Goal: Information Seeking & Learning: Learn about a topic

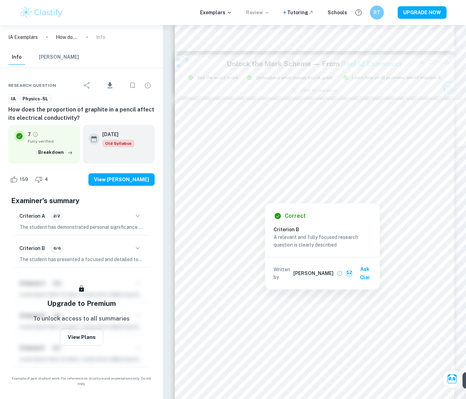
scroll to position [893, 0]
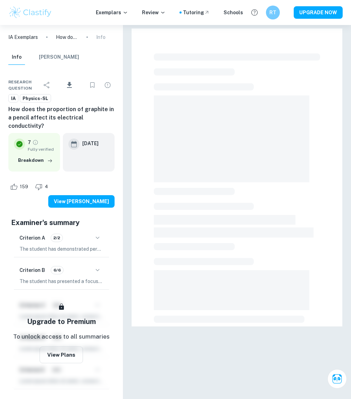
click at [27, 13] on img at bounding box center [30, 13] width 44 height 14
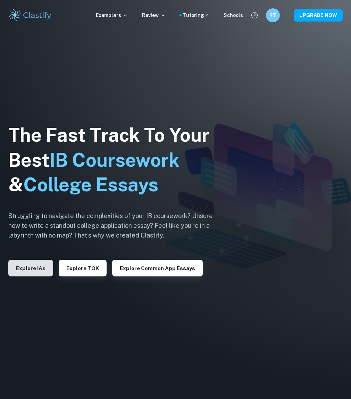
click at [28, 270] on button "Explore IAs" at bounding box center [30, 267] width 45 height 17
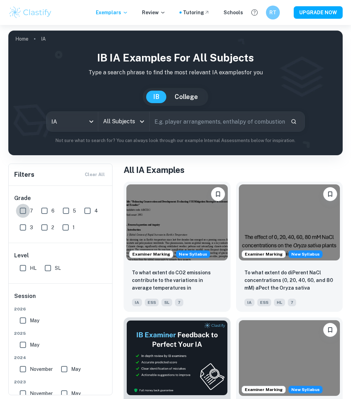
click at [24, 210] on input "7" at bounding box center [23, 211] width 14 height 14
checkbox input "true"
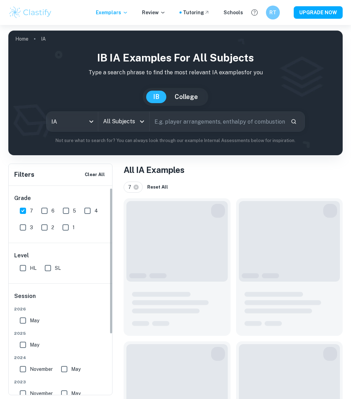
scroll to position [23, 0]
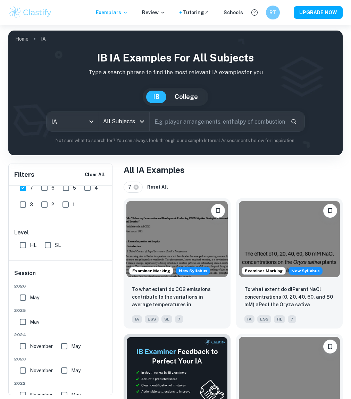
click at [22, 321] on input "May" at bounding box center [23, 322] width 14 height 14
checkbox input "true"
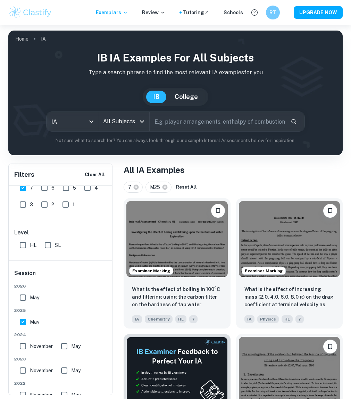
drag, startPoint x: 20, startPoint y: 350, endPoint x: 26, endPoint y: 349, distance: 5.2
click at [20, 350] on input "November" at bounding box center [23, 346] width 14 height 14
checkbox input "true"
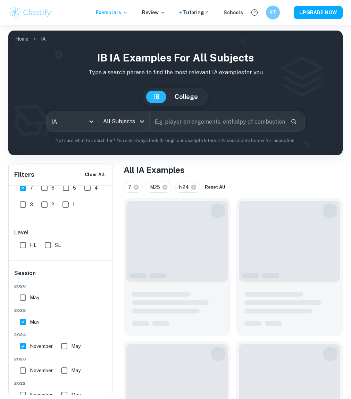
click at [68, 345] on input "May" at bounding box center [64, 346] width 14 height 14
checkbox input "true"
drag, startPoint x: 22, startPoint y: 367, endPoint x: 78, endPoint y: 374, distance: 56.6
click at [22, 367] on input "November" at bounding box center [23, 370] width 14 height 14
checkbox input "true"
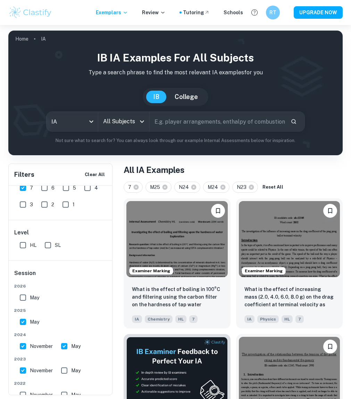
drag, startPoint x: 63, startPoint y: 372, endPoint x: 78, endPoint y: 318, distance: 56.5
click at [63, 372] on input "May" at bounding box center [64, 370] width 14 height 14
checkbox input "true"
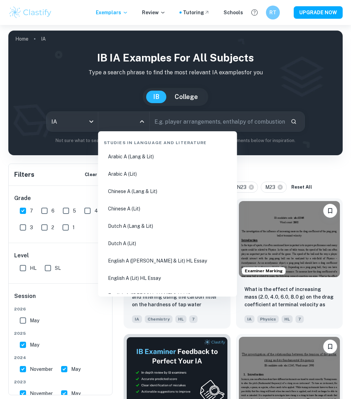
click at [133, 123] on input "All Subjects" at bounding box center [118, 121] width 35 height 13
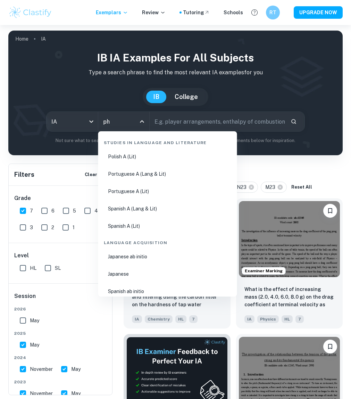
type input "phy"
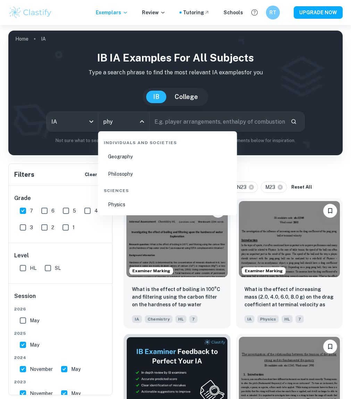
click at [127, 202] on li "Physics" at bounding box center [167, 204] width 133 height 16
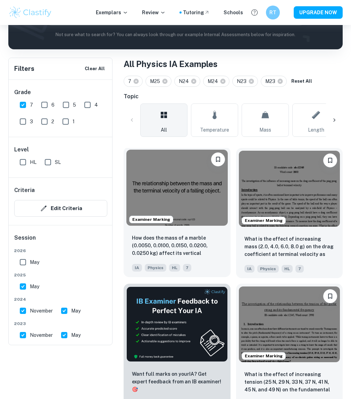
scroll to position [156, 0]
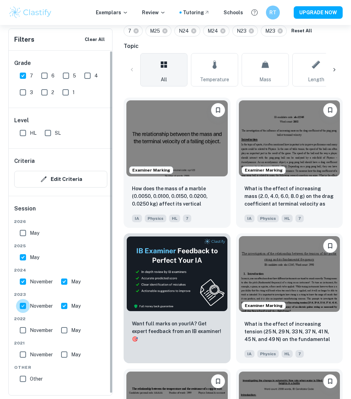
drag, startPoint x: 24, startPoint y: 305, endPoint x: 46, endPoint y: 313, distance: 23.1
click at [24, 305] on input "November" at bounding box center [23, 306] width 14 height 14
checkbox input "false"
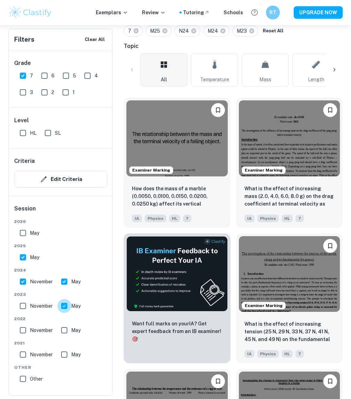
click at [59, 307] on input "May" at bounding box center [64, 306] width 14 height 14
checkbox input "false"
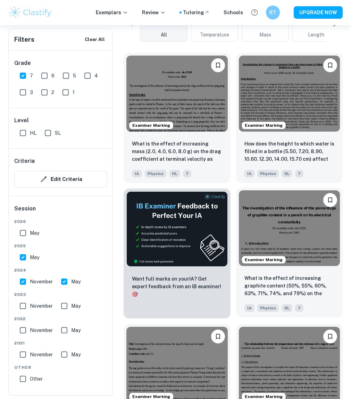
scroll to position [107, 0]
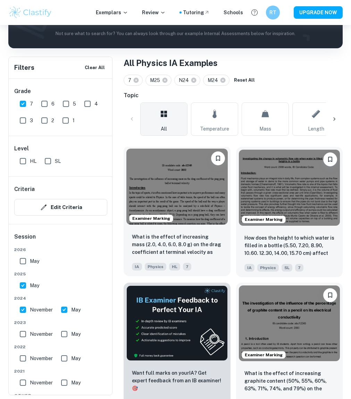
click at [208, 190] on img at bounding box center [176, 186] width 101 height 76
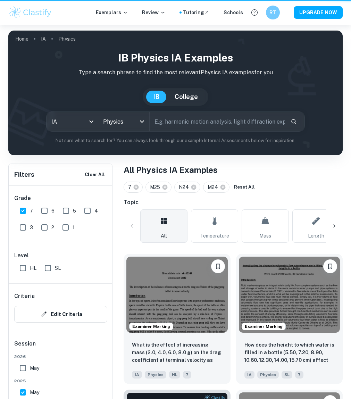
scroll to position [107, 0]
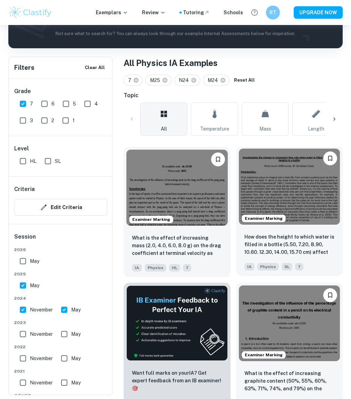
click at [293, 203] on img at bounding box center [289, 186] width 101 height 76
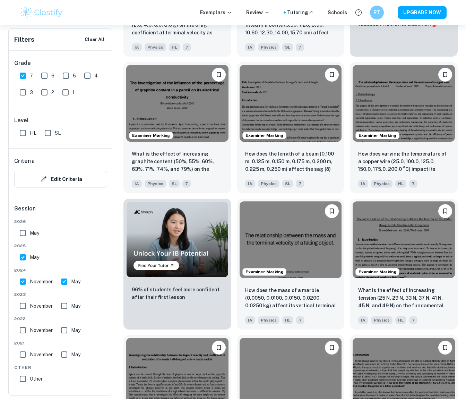
scroll to position [329, 0]
click at [65, 77] on input "5" at bounding box center [66, 76] width 14 height 14
checkbox input "true"
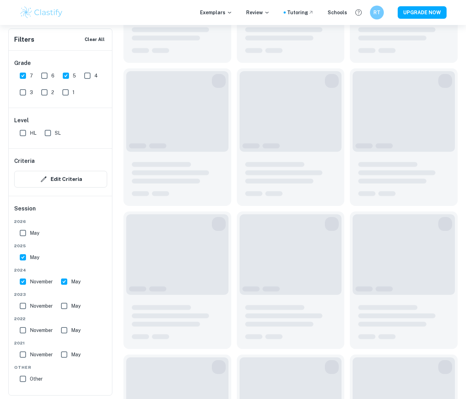
click at [52, 78] on span "6" at bounding box center [52, 76] width 3 height 8
click at [51, 78] on input "6" at bounding box center [44, 76] width 14 height 14
checkbox input "true"
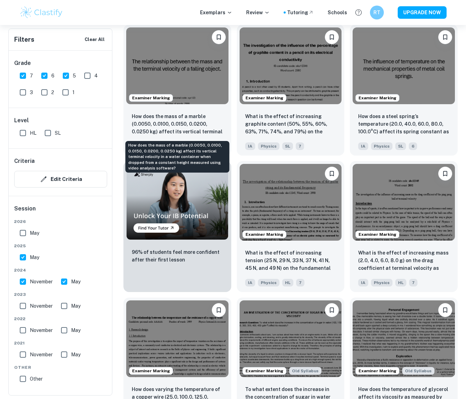
scroll to position [367, 0]
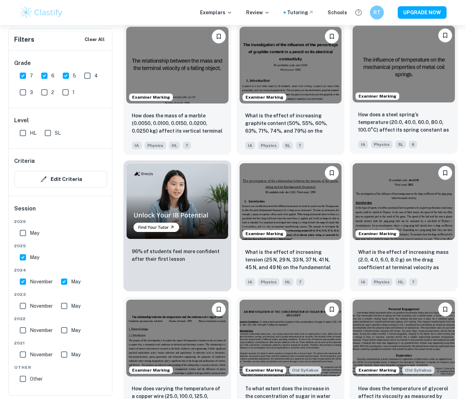
click at [350, 78] on img at bounding box center [404, 64] width 102 height 77
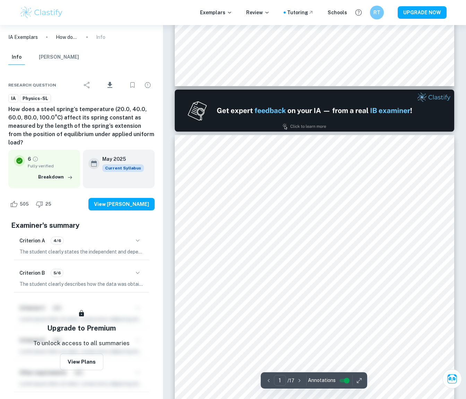
type input "2"
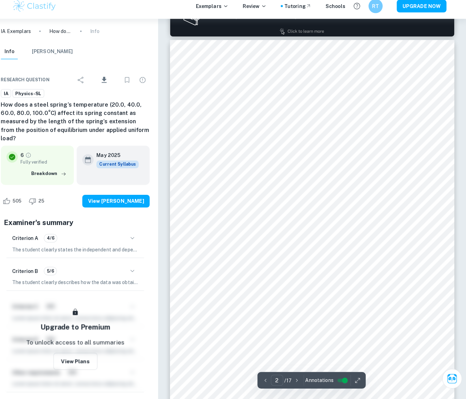
scroll to position [434, 0]
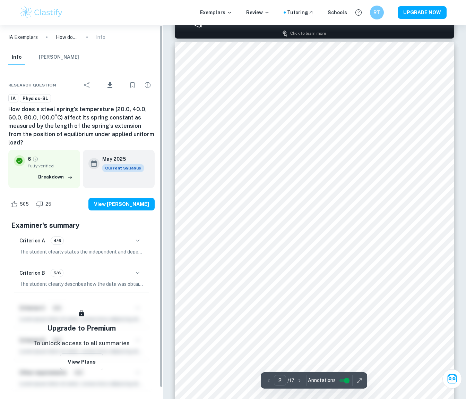
click at [141, 236] on icon "button" at bounding box center [138, 240] width 8 height 8
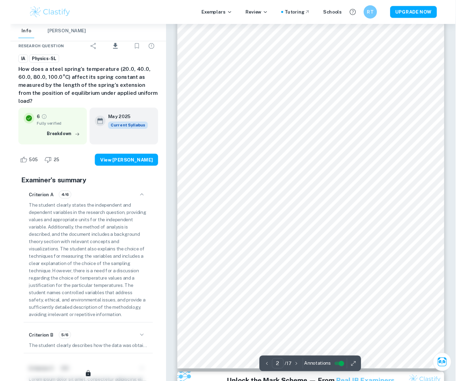
scroll to position [501, 0]
